Goal: Check status

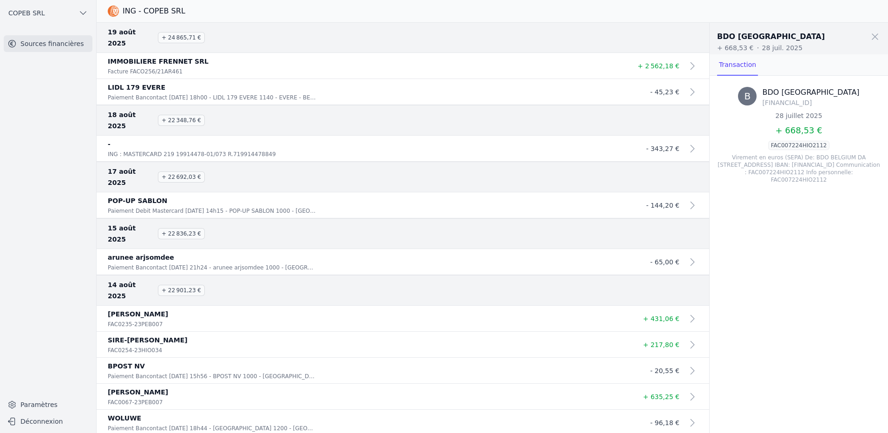
click at [68, 241] on nav "Sources financières" at bounding box center [47, 211] width 81 height 353
click at [869, 43] on span at bounding box center [875, 36] width 20 height 20
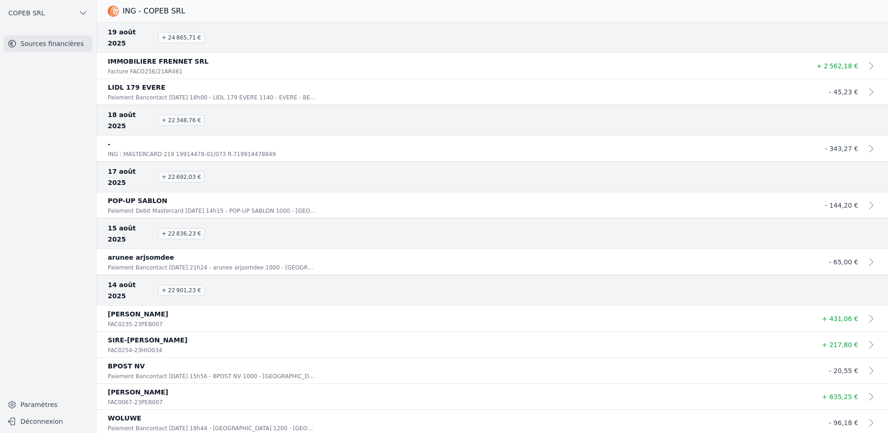
click at [537, 32] on h3 "19 août 2025 + 24 865,71 €" at bounding box center [492, 37] width 769 height 22
click at [289, 138] on p "-" at bounding box center [455, 143] width 695 height 11
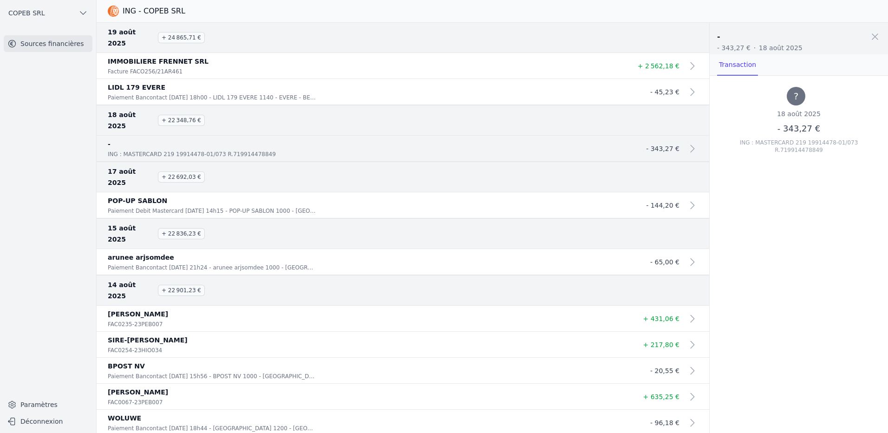
click at [306, 263] on p "Paiement Bancontact [DATE] 21h24 - arunee arjsomdee 1000 - [GEOGRAPHIC_DATA] - …" at bounding box center [212, 267] width 208 height 9
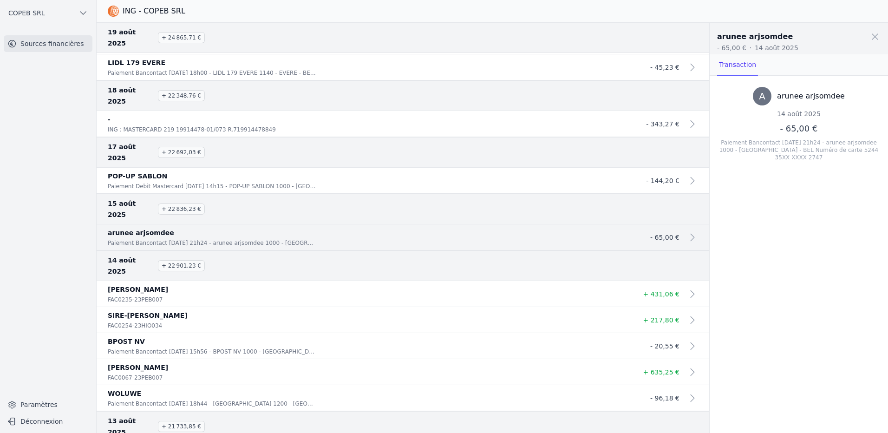
scroll to position [46, 0]
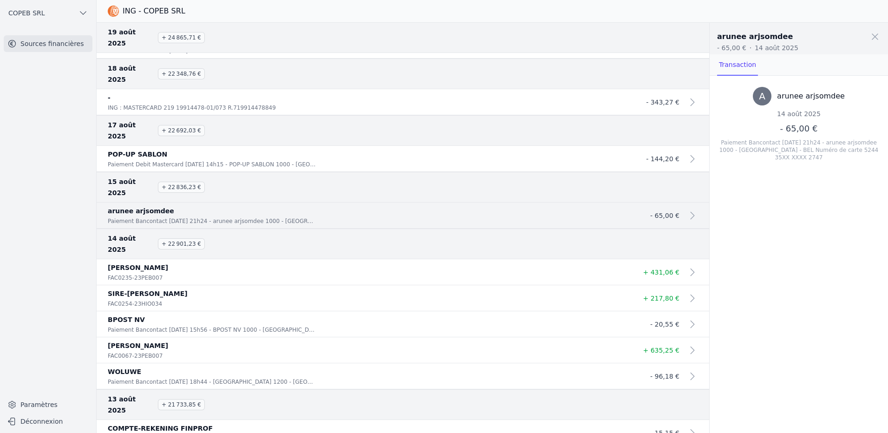
click at [305, 262] on p "[PERSON_NAME]" at bounding box center [366, 267] width 516 height 11
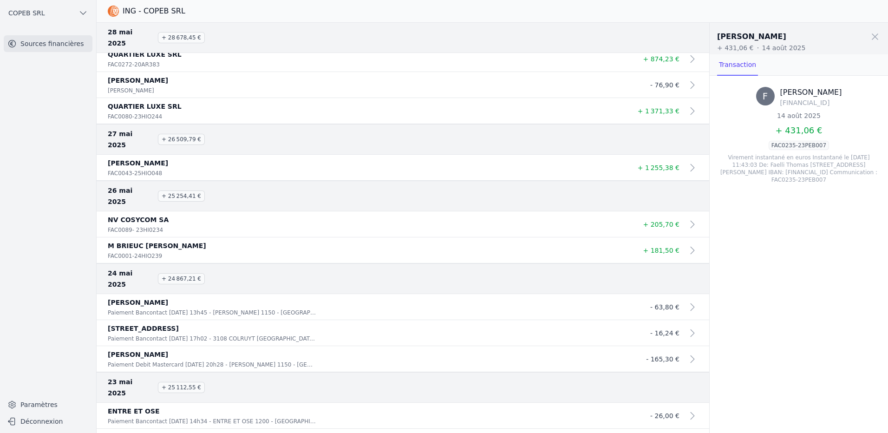
scroll to position [7311, 0]
